Goal: Transaction & Acquisition: Purchase product/service

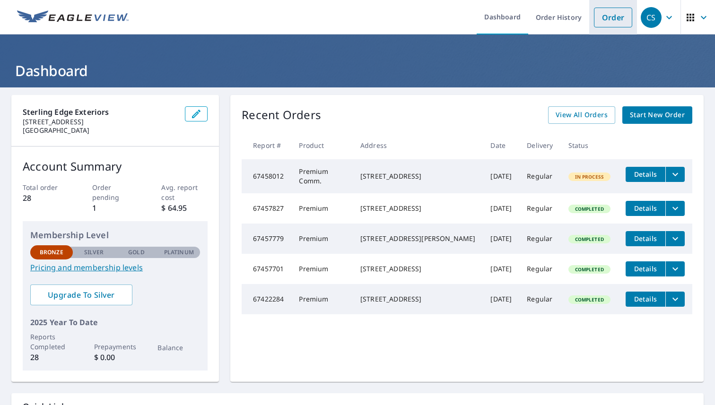
click at [606, 24] on link "Order" at bounding box center [613, 18] width 38 height 20
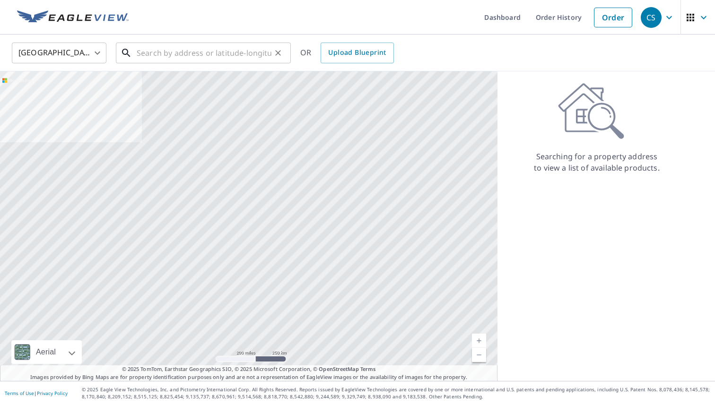
click at [202, 55] on input "text" at bounding box center [204, 53] width 135 height 26
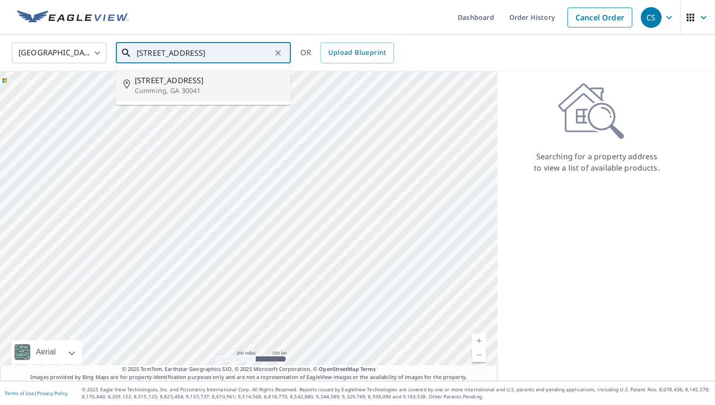
click at [235, 84] on span "[STREET_ADDRESS]" at bounding box center [209, 80] width 149 height 11
type input "1140 Beech Ct Cumming, GA 30041"
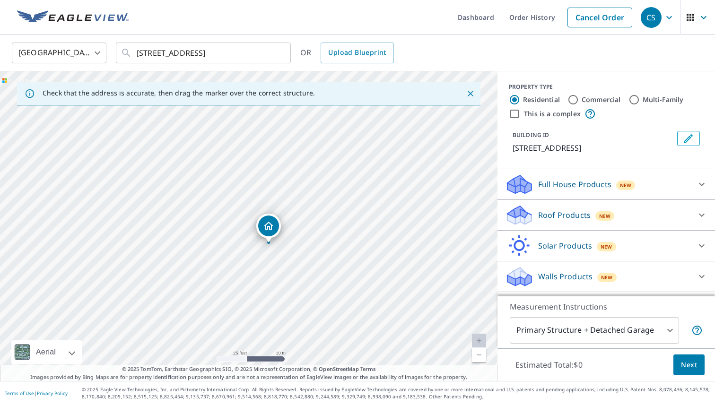
click at [609, 189] on p "Full House Products" at bounding box center [574, 184] width 73 height 11
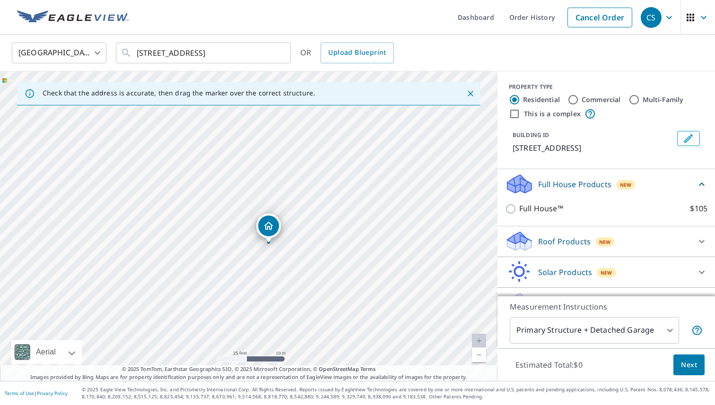
click at [583, 252] on div "Roof Products New" at bounding box center [597, 241] width 185 height 22
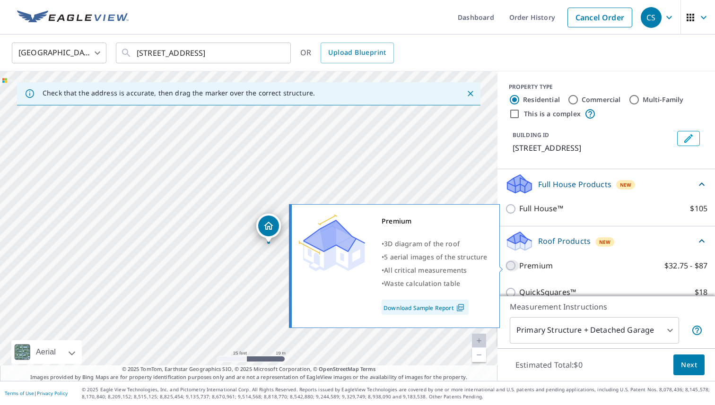
click at [515, 267] on input "Premium $32.75 - $87" at bounding box center [512, 265] width 14 height 11
checkbox input "true"
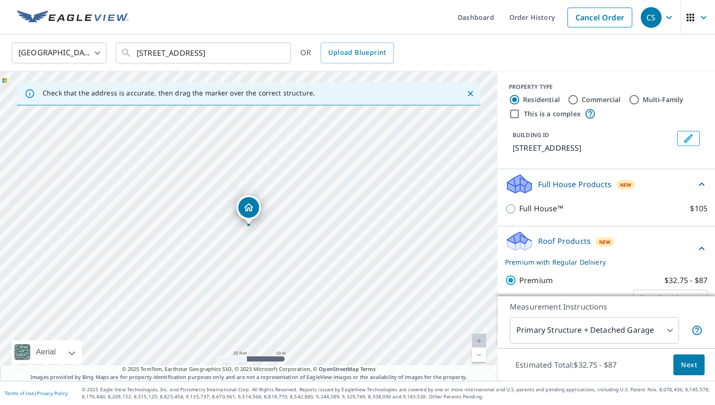
click at [680, 363] on button "Next" at bounding box center [689, 365] width 31 height 21
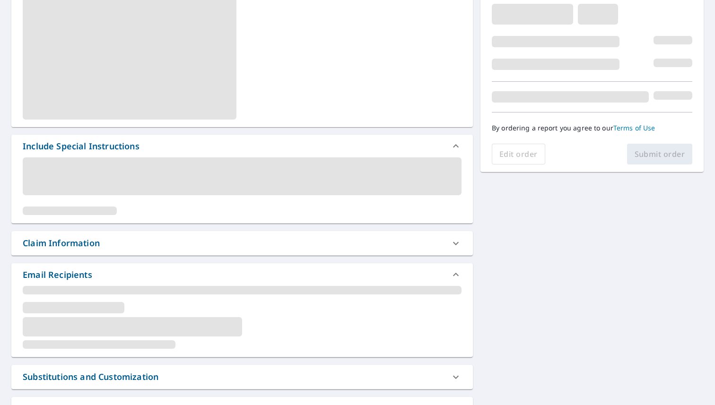
scroll to position [170, 0]
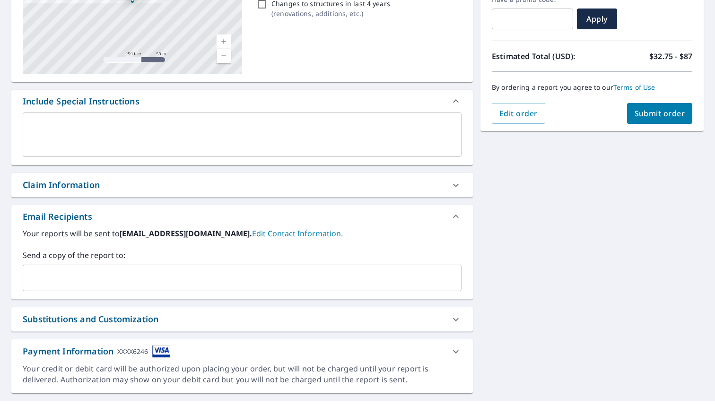
click at [351, 149] on div "x ​" at bounding box center [242, 135] width 439 height 44
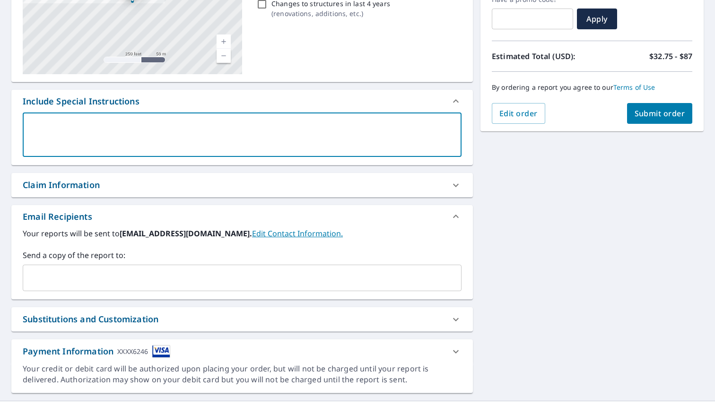
type textarea "I"
type textarea "x"
type textarea "Is"
type textarea "x"
type textarea "Isa"
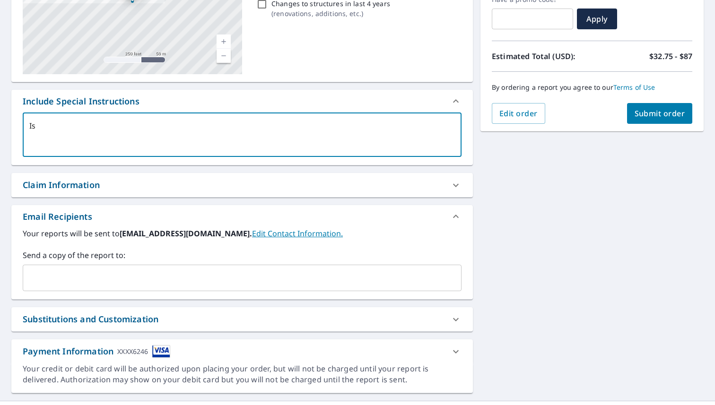
type textarea "x"
type textarea "Isaa"
type textarea "x"
type textarea "Isaac"
type textarea "x"
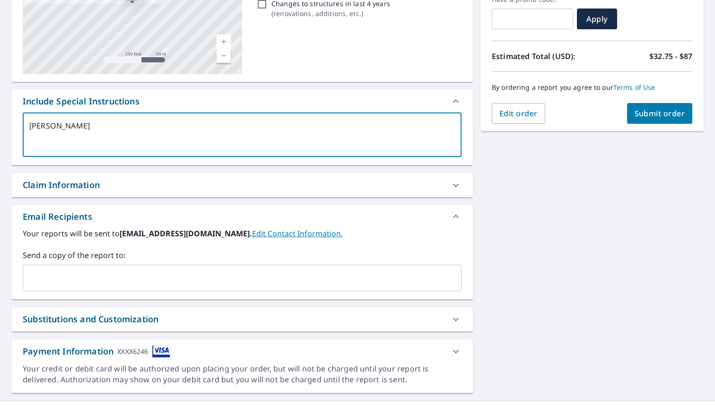
type textarea "Isaac@"
type textarea "x"
type textarea "Isaac"
type textarea "x"
type textarea "Isaa"
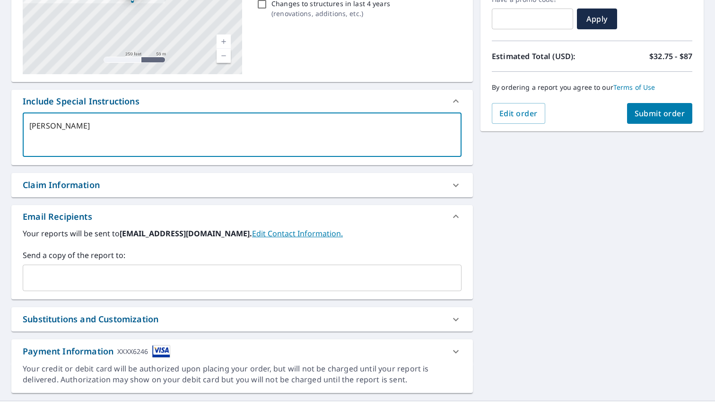
type textarea "x"
type textarea "Isa"
type textarea "x"
type textarea "Is"
type textarea "x"
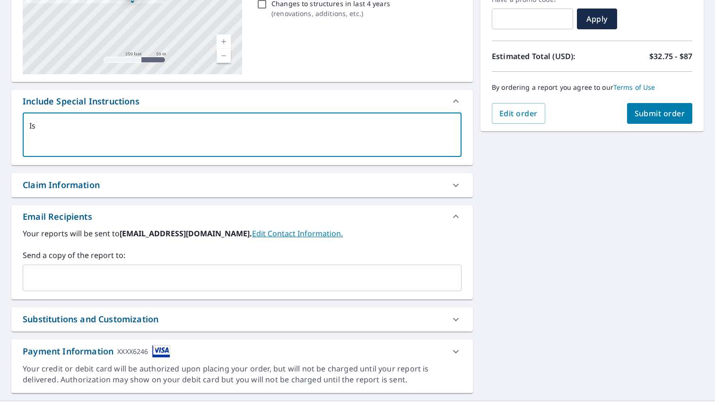
type textarea "I"
type textarea "x"
type textarea "P"
type textarea "x"
type textarea "Pl"
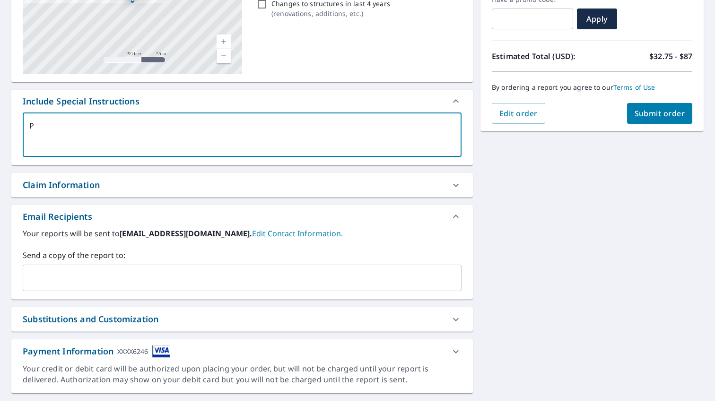
type textarea "x"
type textarea "Ple"
type textarea "x"
type textarea "Plea"
type textarea "x"
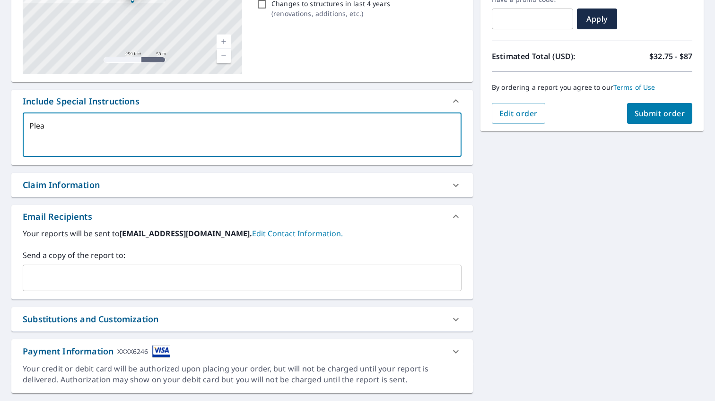
type textarea "Pleas"
type textarea "x"
type textarea "Please"
type textarea "x"
type textarea "Please"
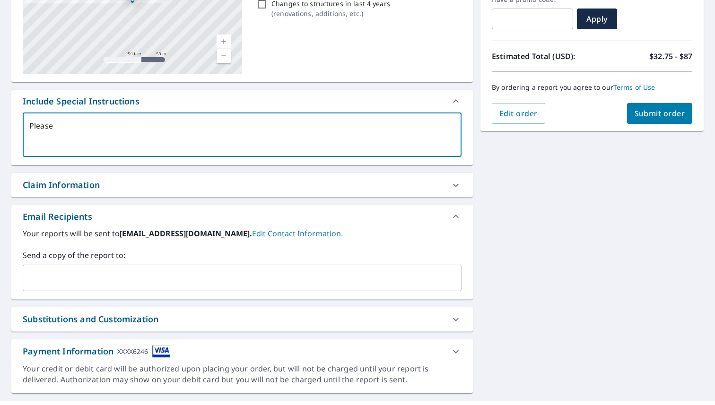
type textarea "x"
type textarea "Please I"
type textarea "x"
type textarea "Please In"
type textarea "x"
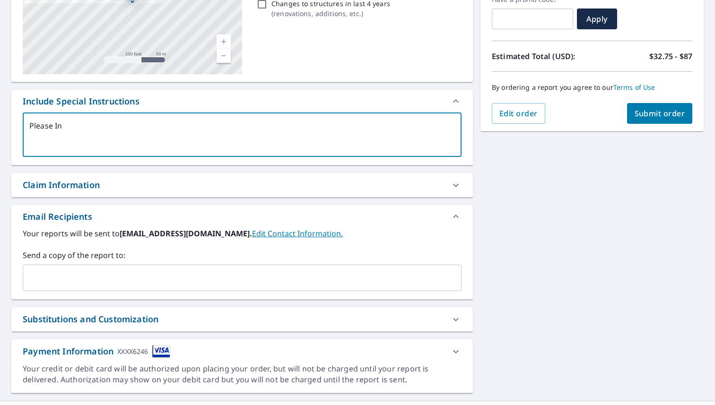
type textarea "Please Inc"
type textarea "x"
type textarea "Please Incl"
type textarea "x"
type textarea "Please Inclu"
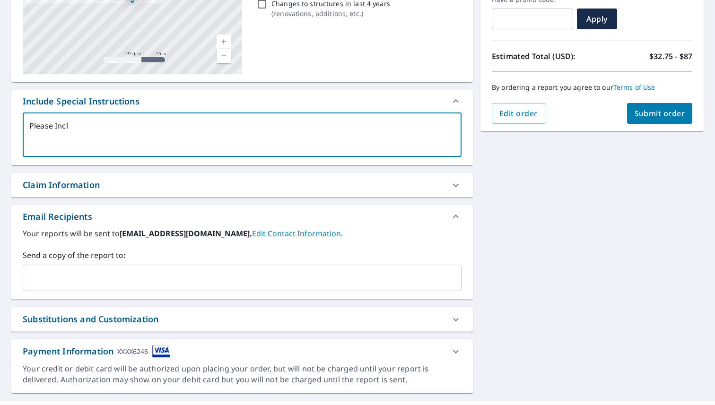
type textarea "x"
type textarea "Please Includ"
type textarea "x"
type textarea "Please Include"
type textarea "x"
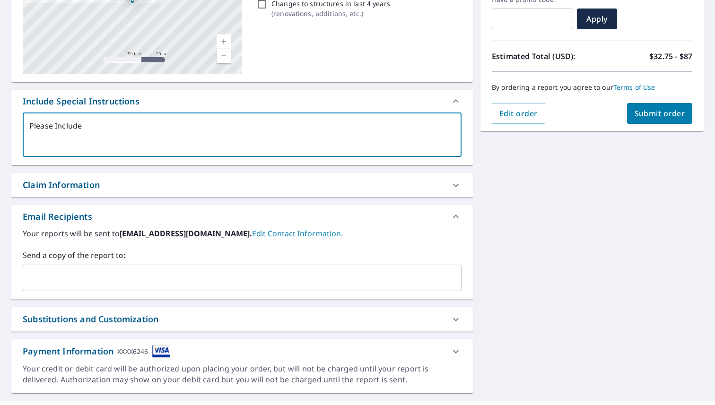
type textarea "Please Include"
type textarea "x"
type textarea "Please Include c"
type textarea "x"
type textarea "Please Include co"
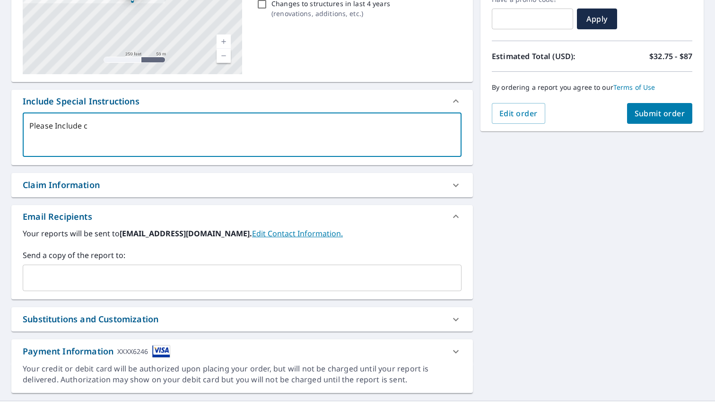
type textarea "x"
type textarea "Please Include cod"
type textarea "x"
type textarea "Please Include code"
type textarea "x"
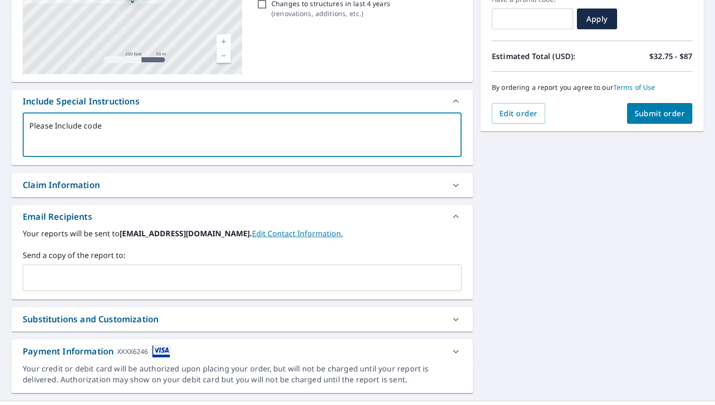
type textarea "Please Include code"
type textarea "x"
type textarea "Please Include code u"
type textarea "x"
type textarea "Please Include code up"
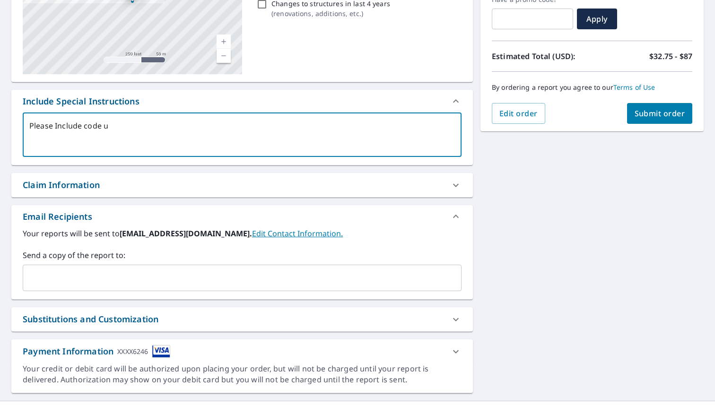
type textarea "x"
type textarea "Please Include code upg"
type textarea "x"
type textarea "Please Include code upgr"
type textarea "x"
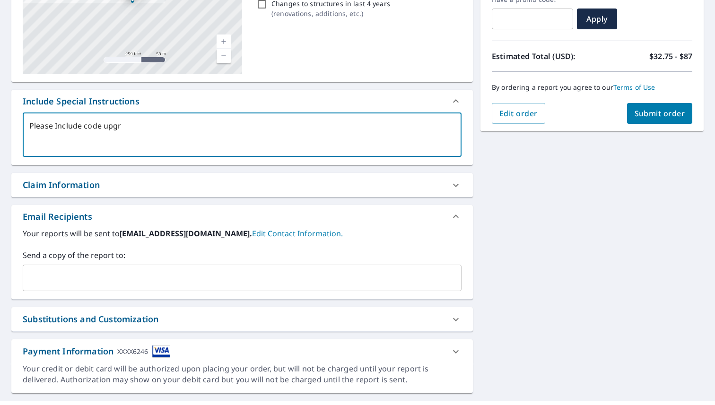
type textarea "Please Include code upgra"
type textarea "x"
type textarea "Please Include code upgrad"
type textarea "x"
type textarea "Please Include code upgrade"
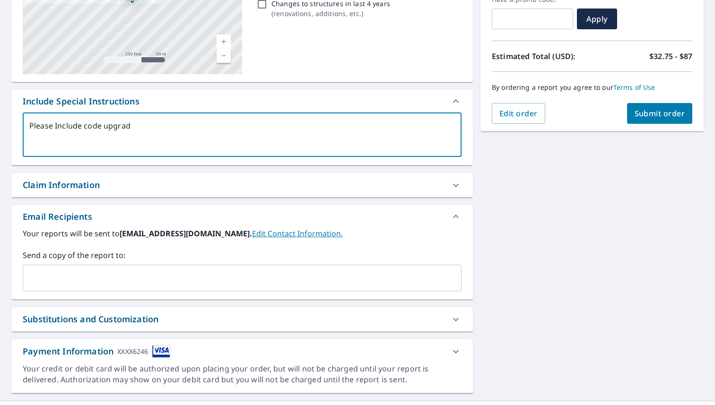
type textarea "x"
type textarea "Please Include code upgrades"
type textarea "x"
type textarea "Please Include code upgrades!"
type textarea "x"
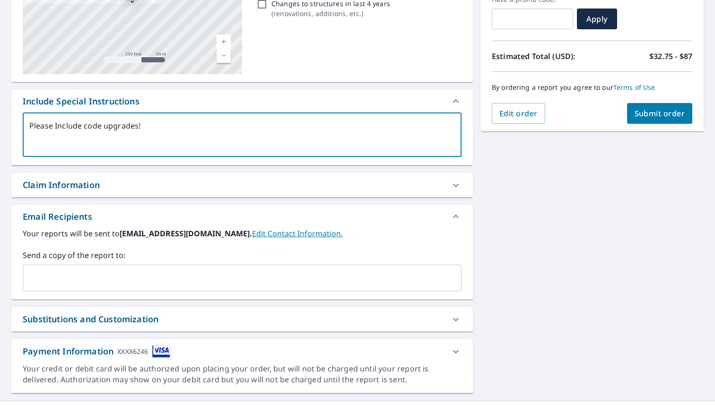
type textarea "Please Include code upgrades!"
type textarea "x"
type textarea "Please Include code upgrades!"
type textarea "x"
click at [243, 281] on input "text" at bounding box center [235, 278] width 416 height 18
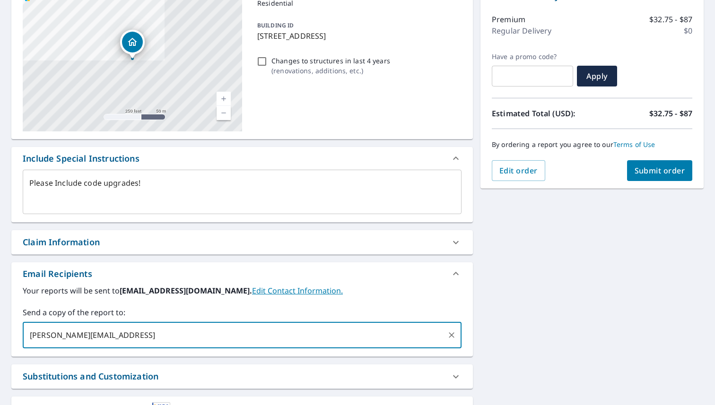
scroll to position [120, 0]
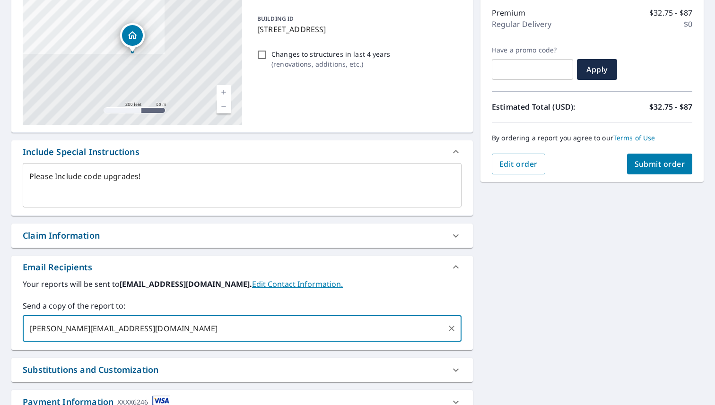
type input "[PERSON_NAME][EMAIL_ADDRESS][DOMAIN_NAME]"
type textarea "x"
click at [570, 248] on div "1140 Beech Ct Cumming, GA 30041 Aerial Road A standard road map Aerial A detail…" at bounding box center [357, 210] width 715 height 484
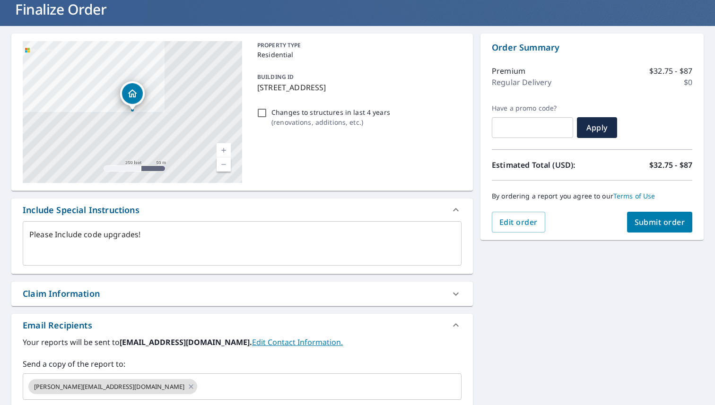
scroll to position [62, 0]
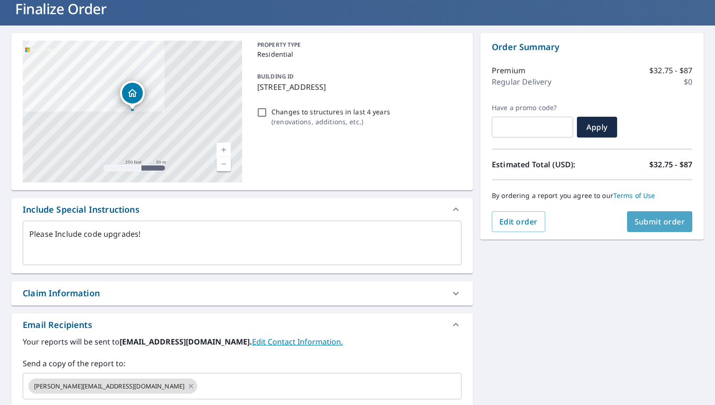
click at [645, 215] on button "Submit order" at bounding box center [660, 221] width 66 height 21
type textarea "x"
